Goal: Obtain resource: Obtain resource

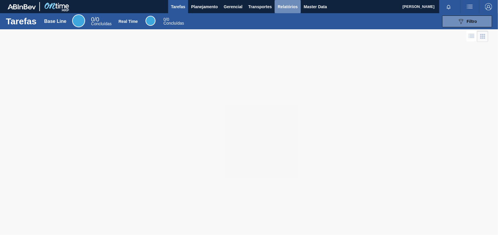
click at [291, 8] on span "Relatórios" at bounding box center [288, 6] width 20 height 7
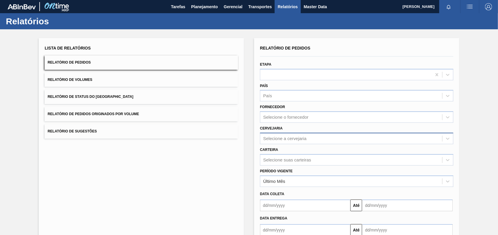
click at [282, 140] on div "Selecione a cervejaria" at bounding box center [284, 138] width 43 height 5
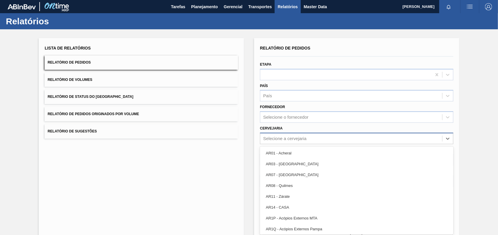
paste input "BR04"
type input "BR04"
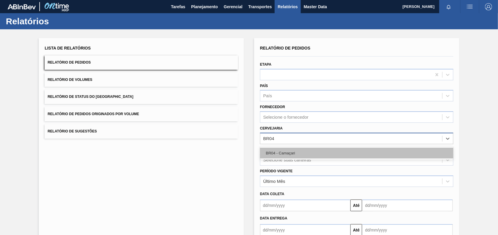
click at [290, 153] on div "BR04 - Camaçari" at bounding box center [356, 153] width 193 height 11
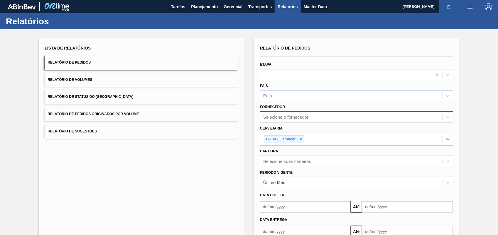
click at [277, 118] on div "Selecione o fornecedor" at bounding box center [285, 117] width 45 height 5
click at [288, 115] on div "Selecione o fornecedor" at bounding box center [285, 117] width 45 height 5
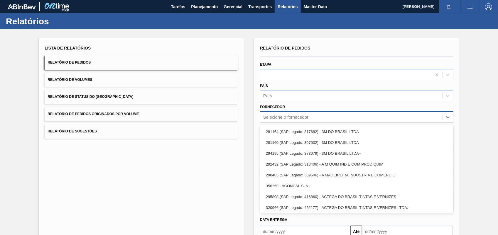
paste input "247456"
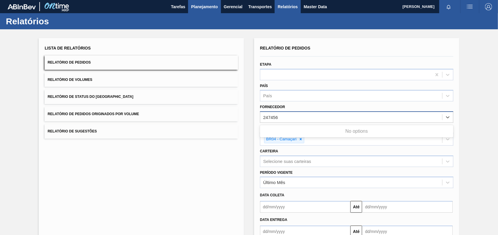
type input "247456"
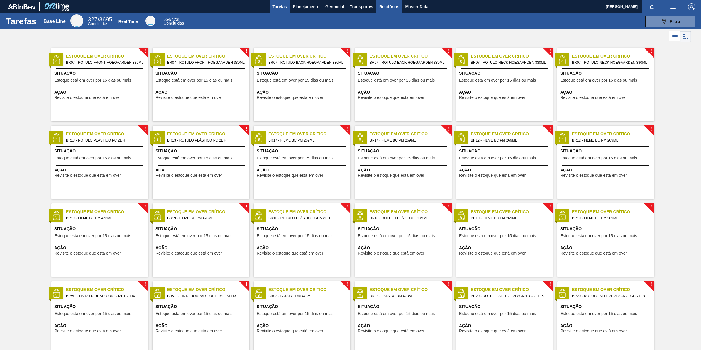
click at [387, 8] on span "Relatórios" at bounding box center [389, 6] width 20 height 7
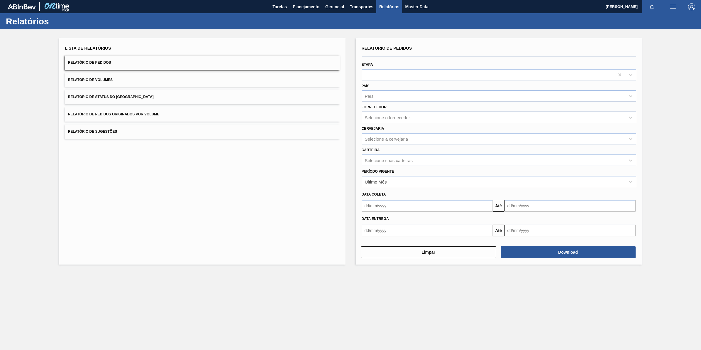
click at [417, 118] on div "Selecione o fornecedor" at bounding box center [493, 117] width 263 height 9
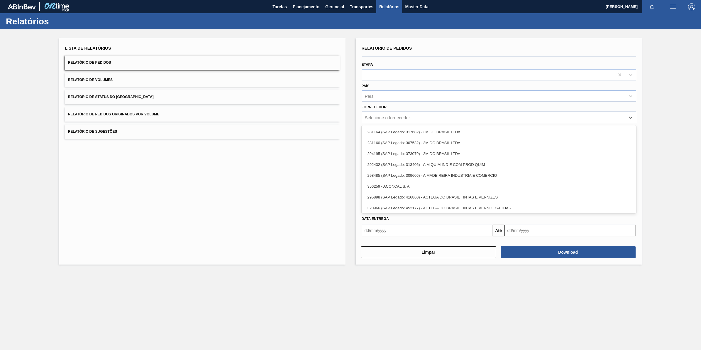
click at [400, 114] on div "Selecione o fornecedor" at bounding box center [493, 117] width 263 height 9
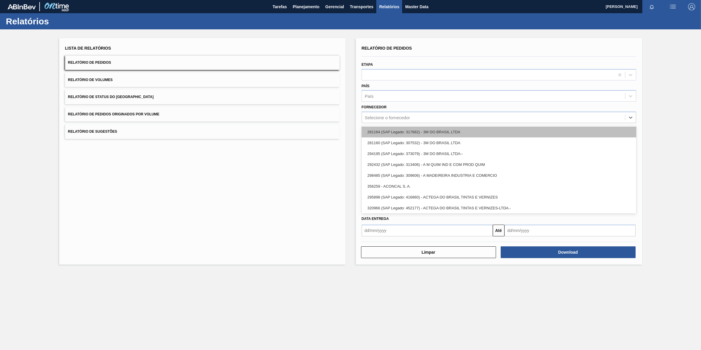
paste input "280304"
type input "280304"
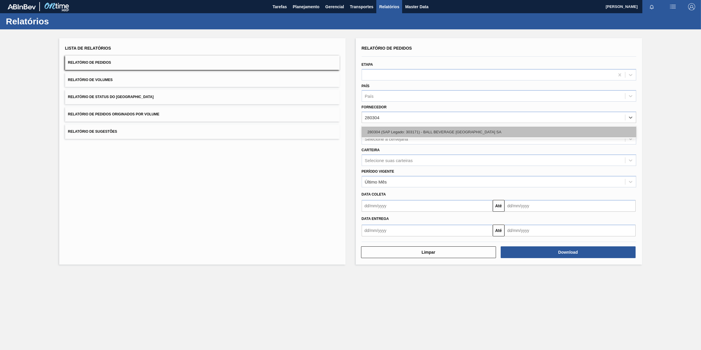
click at [398, 134] on div "280304 (SAP Legado: 303171) - BALL BEVERAGE [GEOGRAPHIC_DATA] SA" at bounding box center [499, 131] width 275 height 11
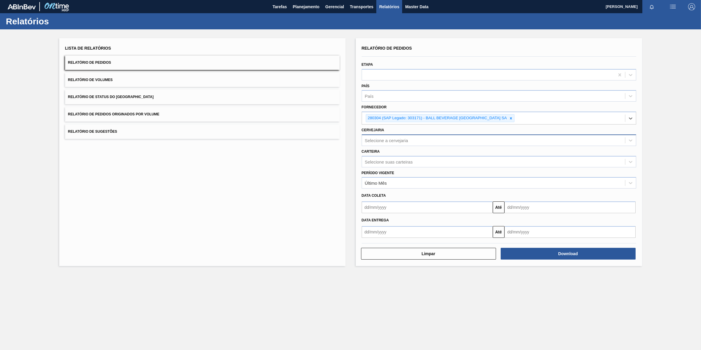
click at [394, 136] on div "Selecione a cervejaria" at bounding box center [493, 140] width 263 height 9
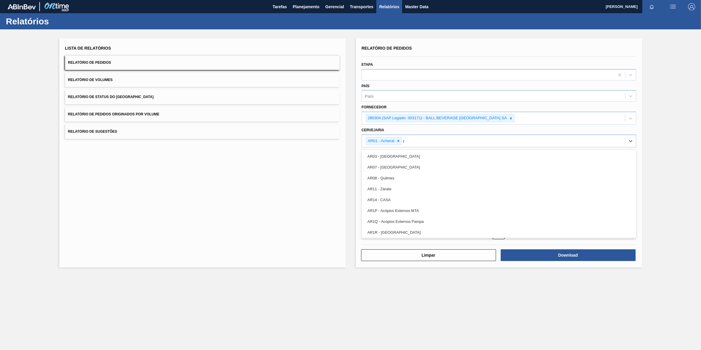
type input "r16"
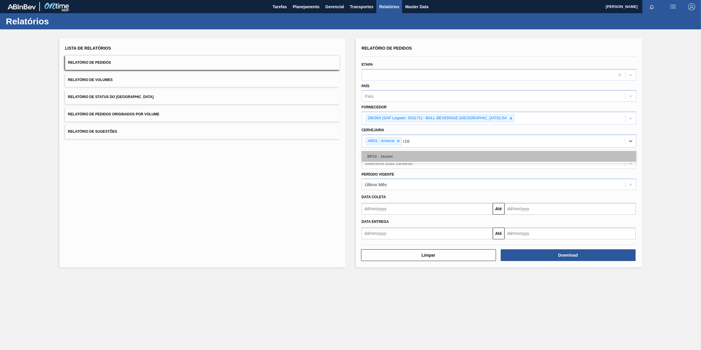
click at [396, 155] on div "BR16 - Jacareí" at bounding box center [499, 156] width 275 height 11
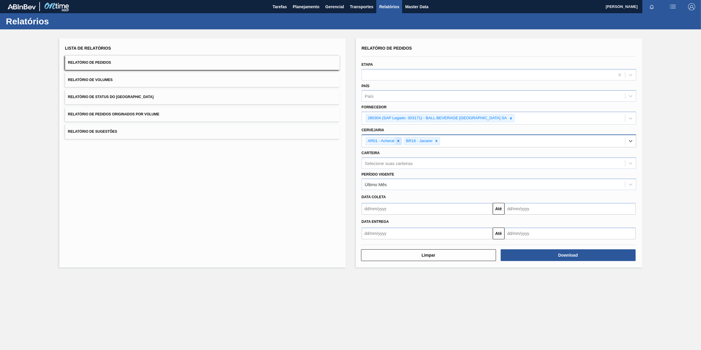
click at [400, 139] on icon at bounding box center [398, 141] width 4 height 4
click at [553, 255] on button "Download" at bounding box center [568, 255] width 135 height 12
